Goal: Transaction & Acquisition: Purchase product/service

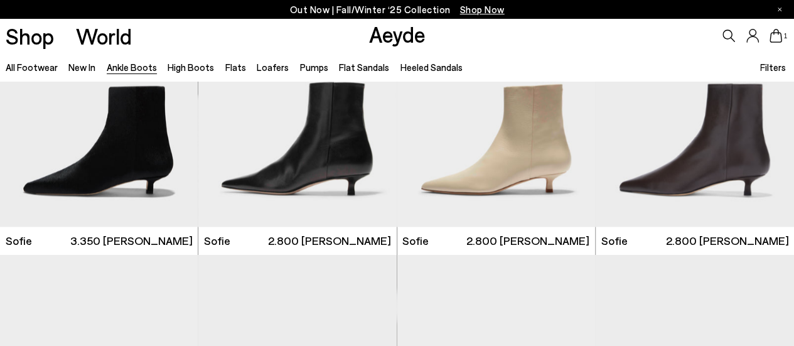
scroll to position [942, 0]
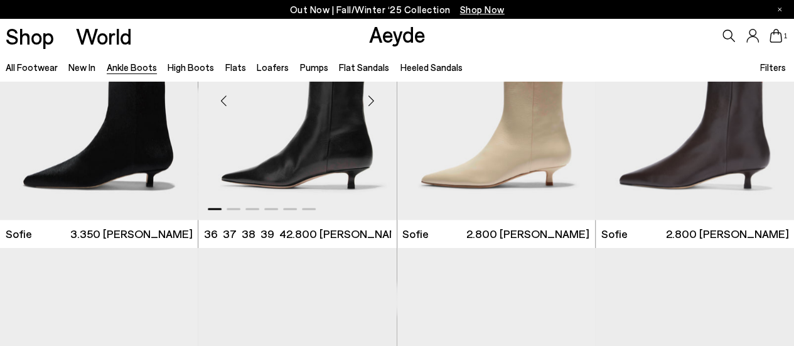
click at [310, 175] on img "1 / 6" at bounding box center [297, 95] width 198 height 249
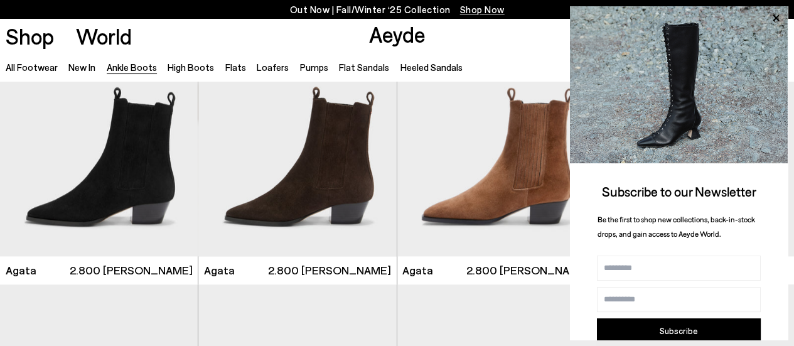
scroll to position [628, 0]
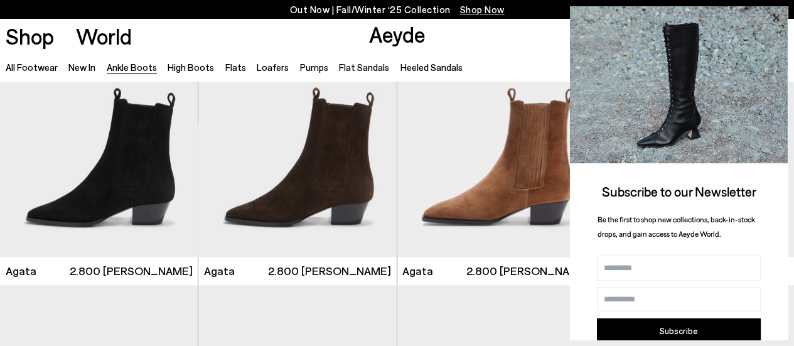
click at [778, 17] on icon at bounding box center [776, 18] width 6 height 6
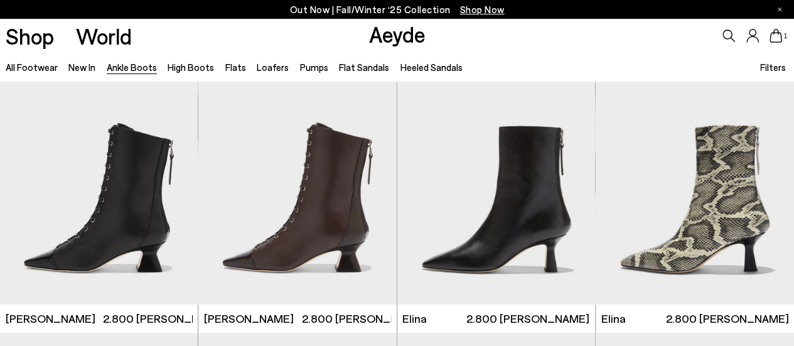
scroll to position [0, 0]
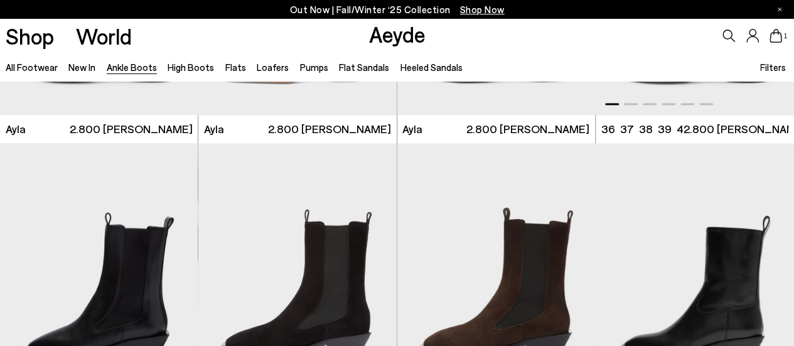
scroll to position [3140, 0]
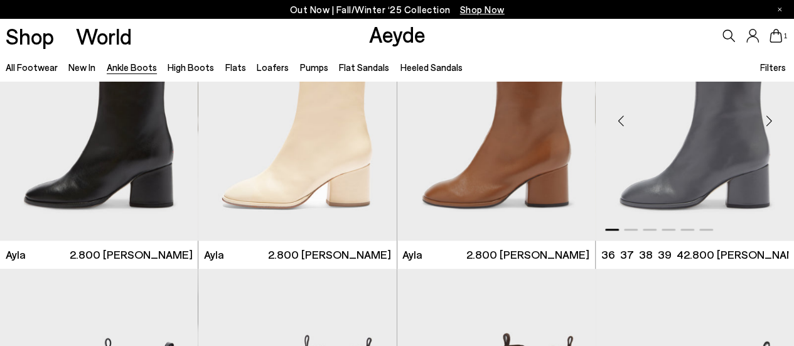
click at [772, 123] on div "Next slide" at bounding box center [770, 121] width 38 height 38
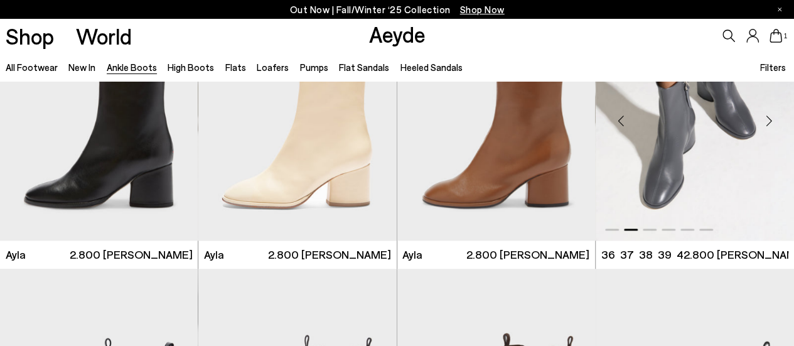
scroll to position [3077, 0]
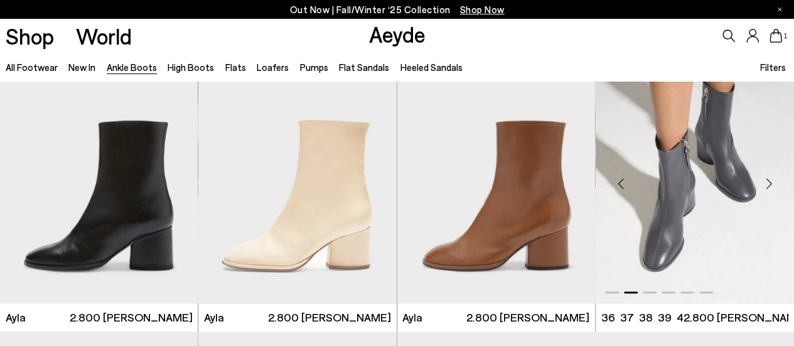
click at [774, 180] on div "Next slide" at bounding box center [770, 184] width 38 height 38
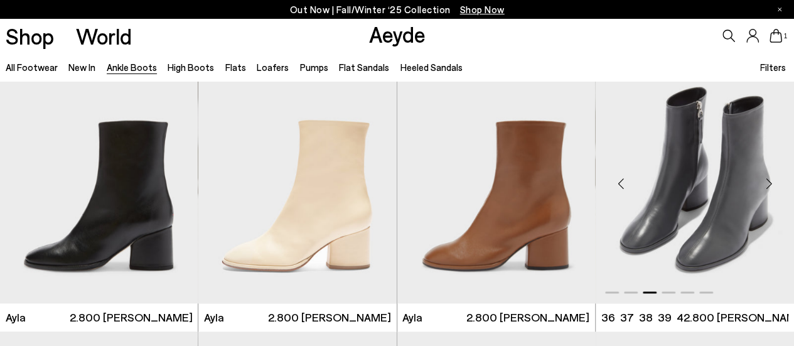
click at [774, 180] on div "Next slide" at bounding box center [770, 184] width 38 height 38
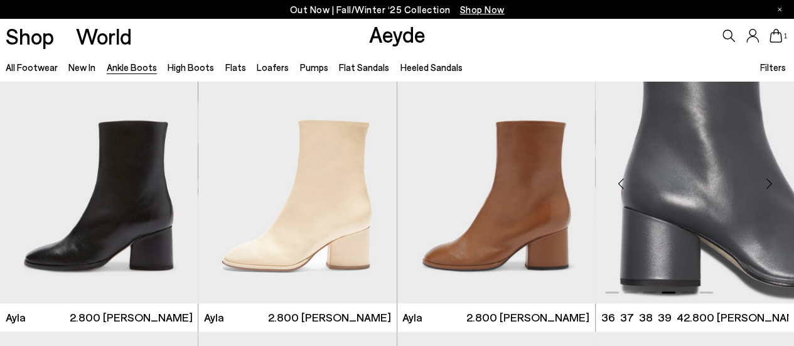
click at [774, 180] on div "Next slide" at bounding box center [770, 184] width 38 height 38
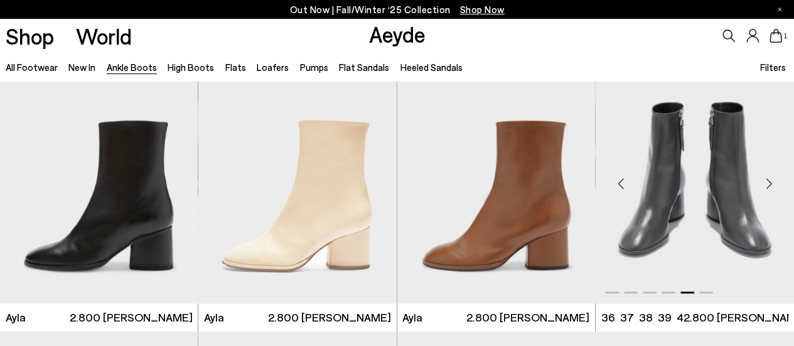
click at [774, 180] on div "Next slide" at bounding box center [770, 184] width 38 height 38
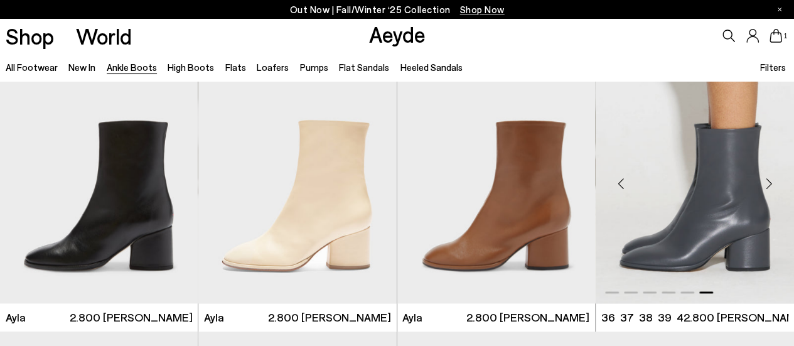
click at [774, 180] on div "Next slide" at bounding box center [770, 184] width 38 height 38
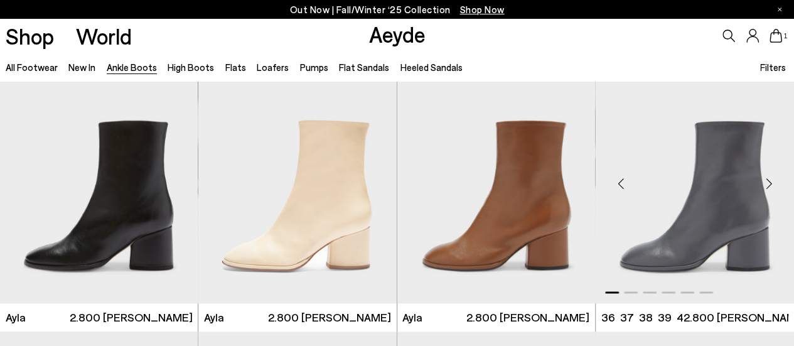
click at [774, 180] on div "Next slide" at bounding box center [770, 184] width 38 height 38
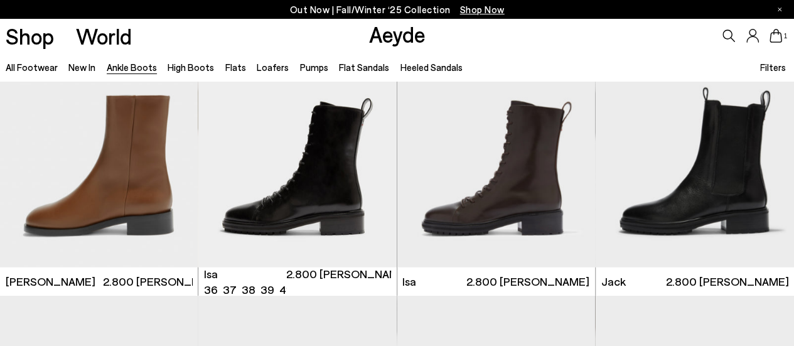
scroll to position [3957, 0]
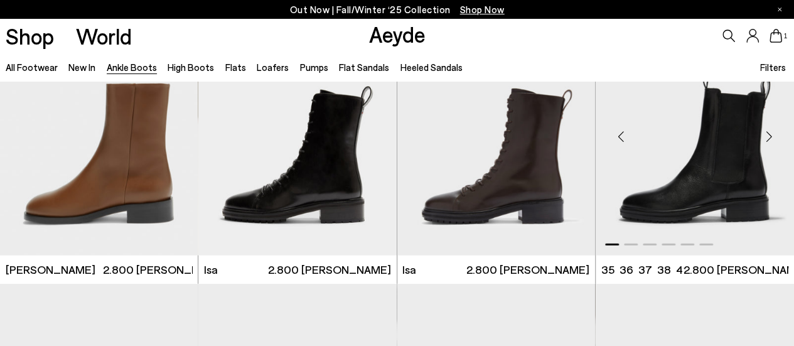
click at [772, 131] on div "Next slide" at bounding box center [770, 136] width 38 height 38
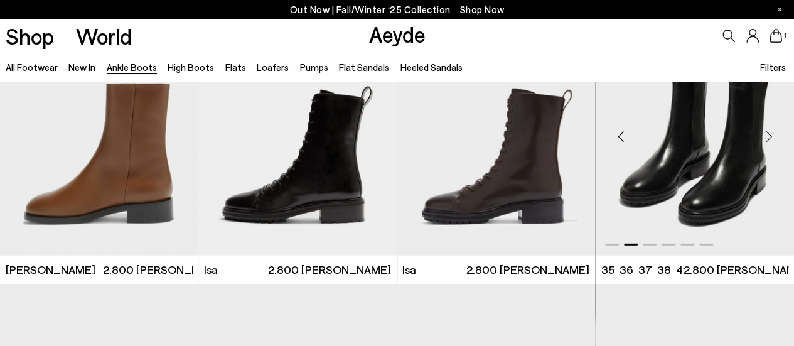
click at [772, 131] on div "Next slide" at bounding box center [770, 136] width 38 height 38
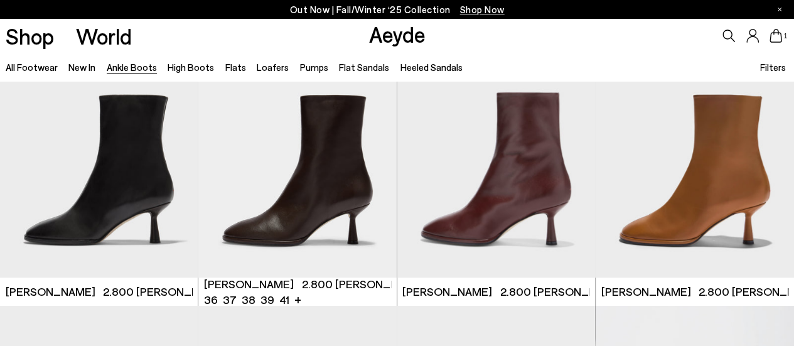
scroll to position [5024, 0]
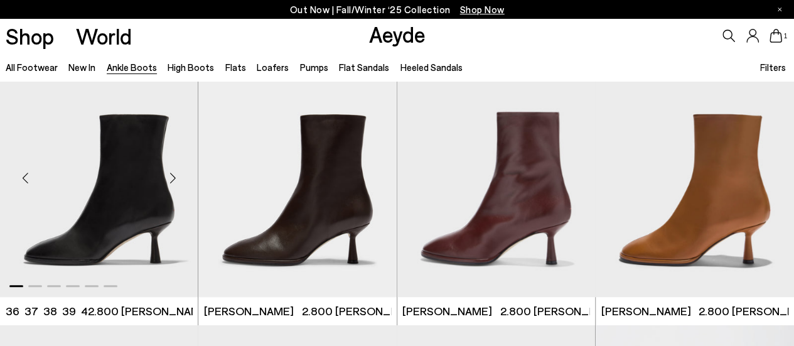
click at [176, 174] on div "Next slide" at bounding box center [173, 178] width 38 height 38
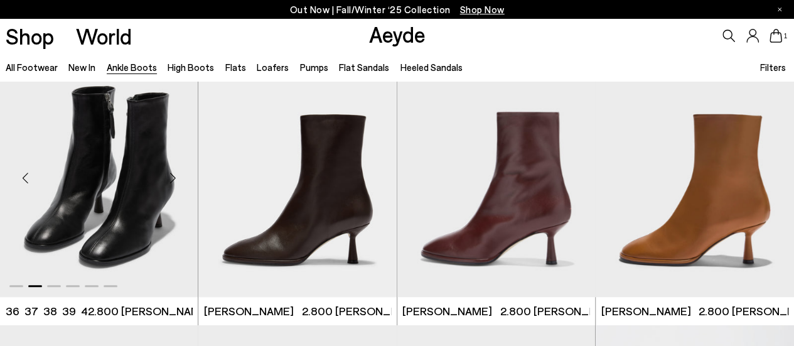
click at [176, 174] on div "Next slide" at bounding box center [173, 178] width 38 height 38
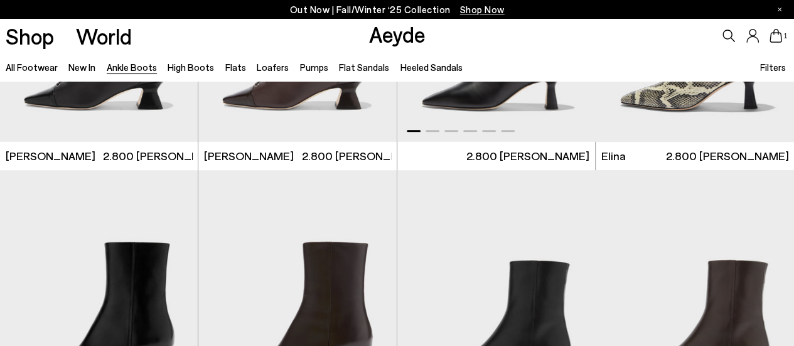
scroll to position [0, 0]
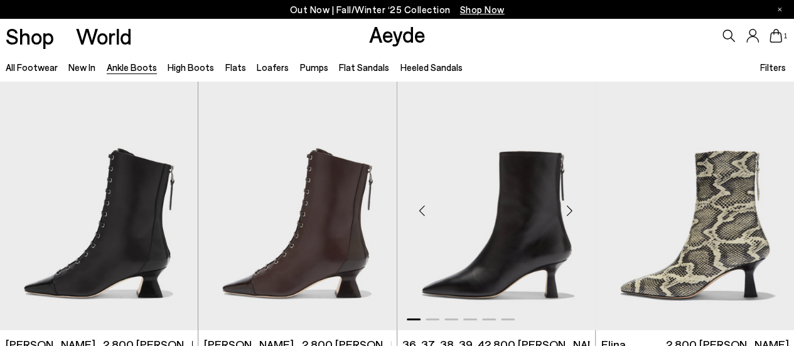
click at [570, 212] on div "Next slide" at bounding box center [570, 211] width 38 height 38
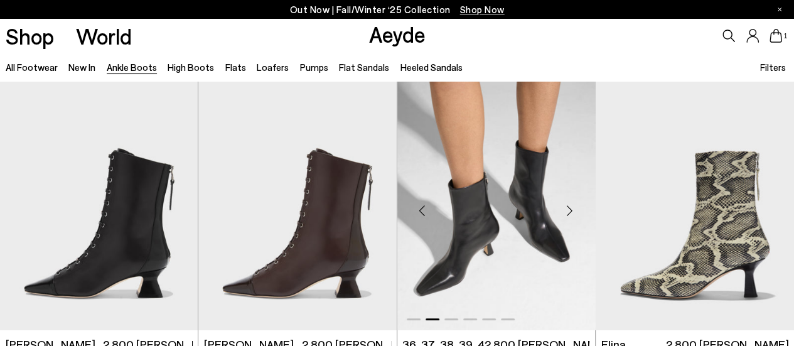
click at [570, 212] on div "Next slide" at bounding box center [570, 211] width 38 height 38
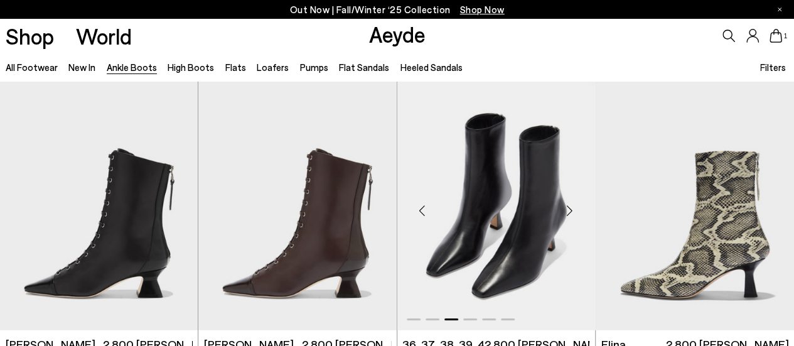
click at [570, 212] on div "Next slide" at bounding box center [570, 211] width 38 height 38
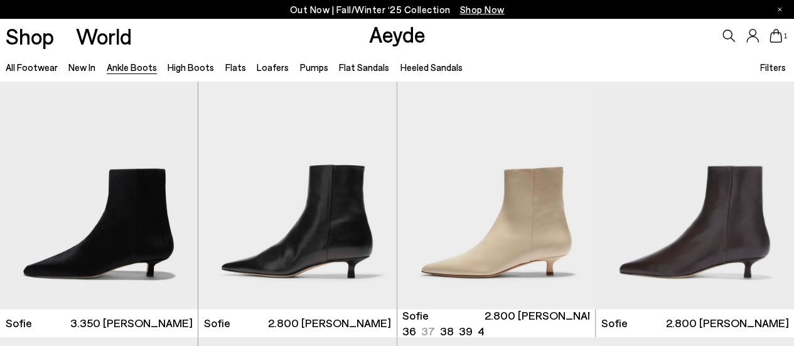
scroll to position [942, 0]
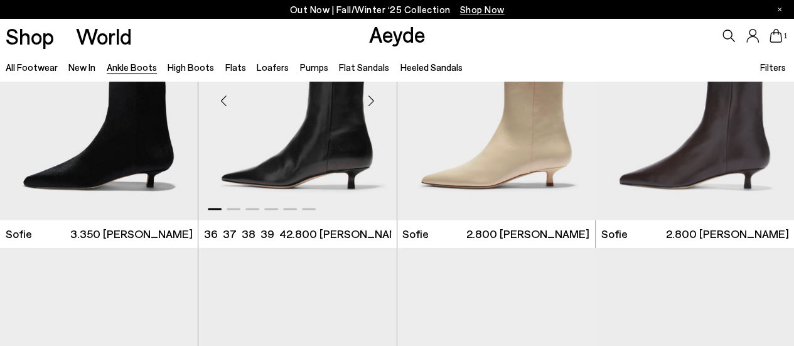
click at [369, 101] on div "Next slide" at bounding box center [372, 101] width 38 height 38
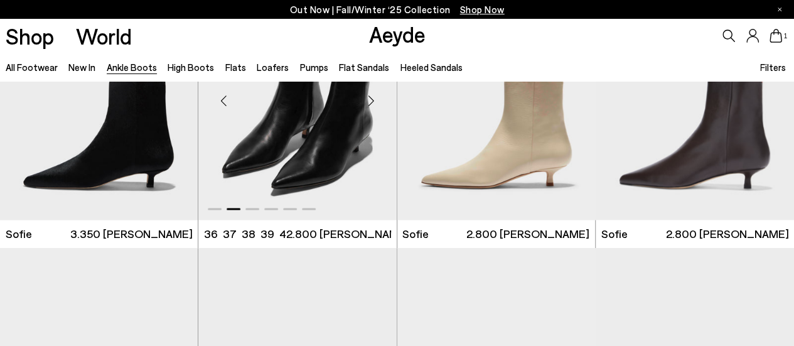
click at [371, 101] on div "Next slide" at bounding box center [372, 101] width 38 height 38
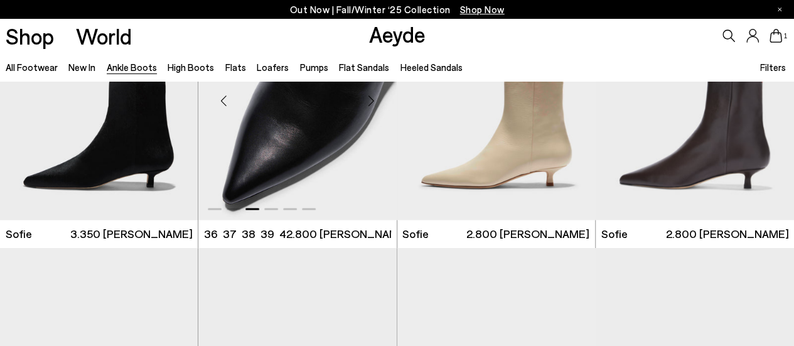
click at [372, 101] on div "Next slide" at bounding box center [372, 101] width 38 height 38
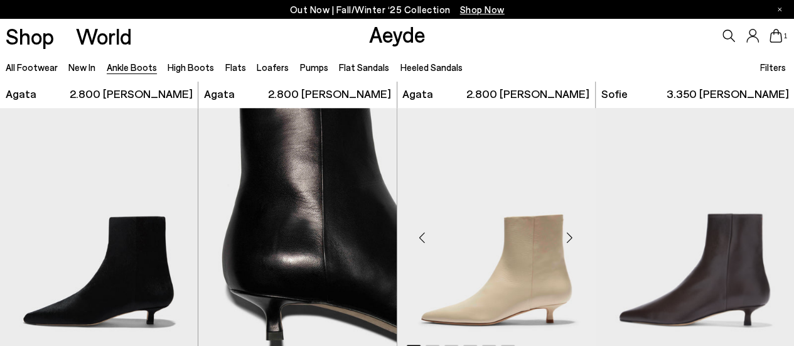
scroll to position [691, 0]
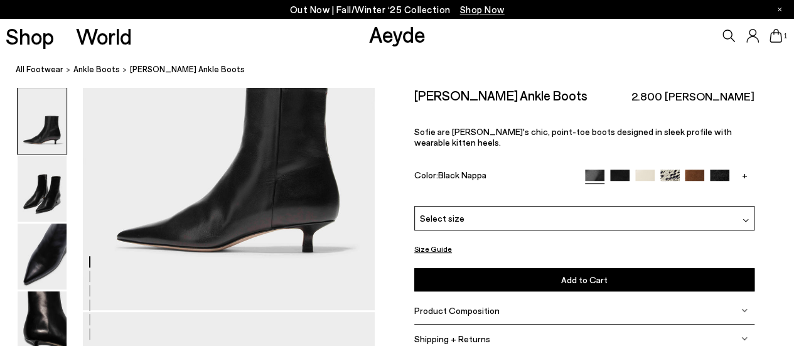
scroll to position [188, 0]
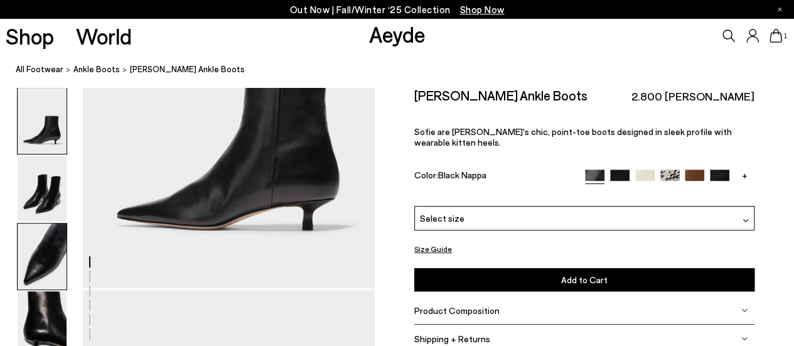
click at [46, 246] on img at bounding box center [42, 257] width 49 height 66
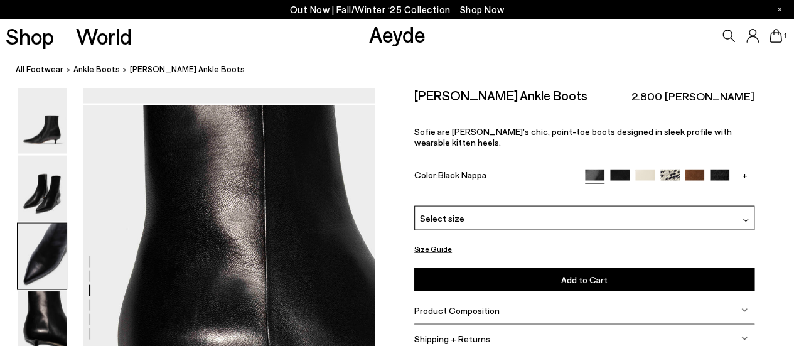
scroll to position [1034, 0]
